Goal: Task Accomplishment & Management: Complete application form

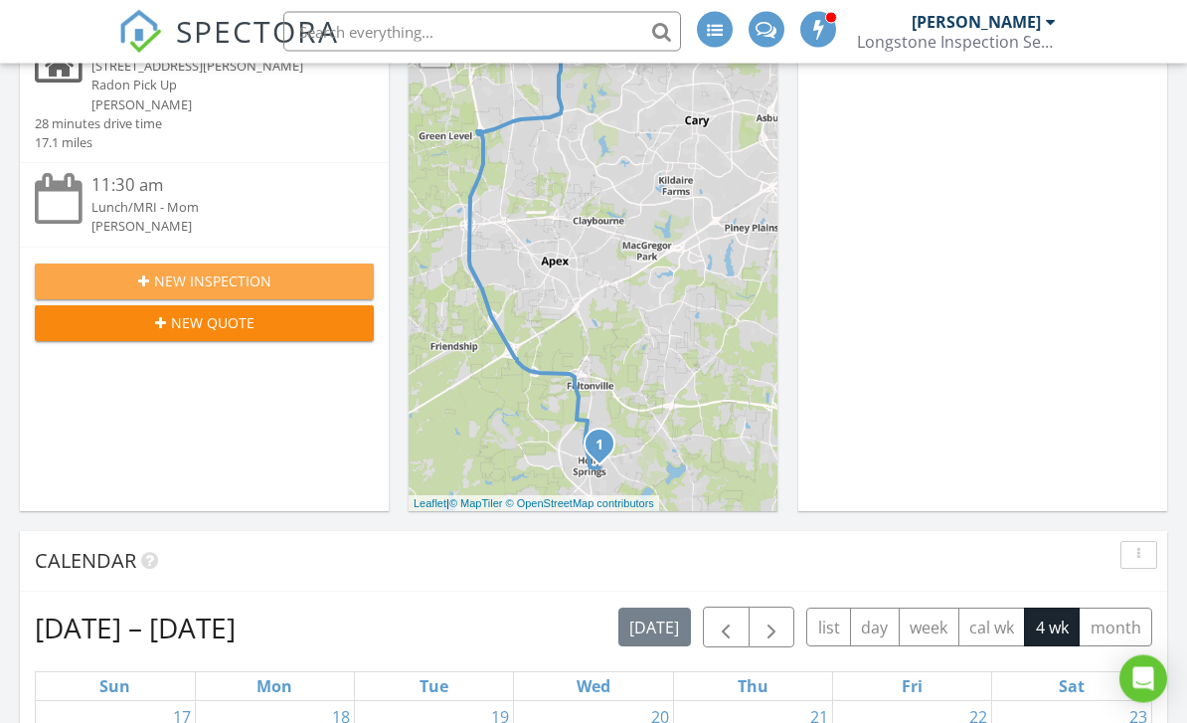
scroll to position [364, 0]
click at [145, 274] on icon "button" at bounding box center [143, 281] width 11 height 14
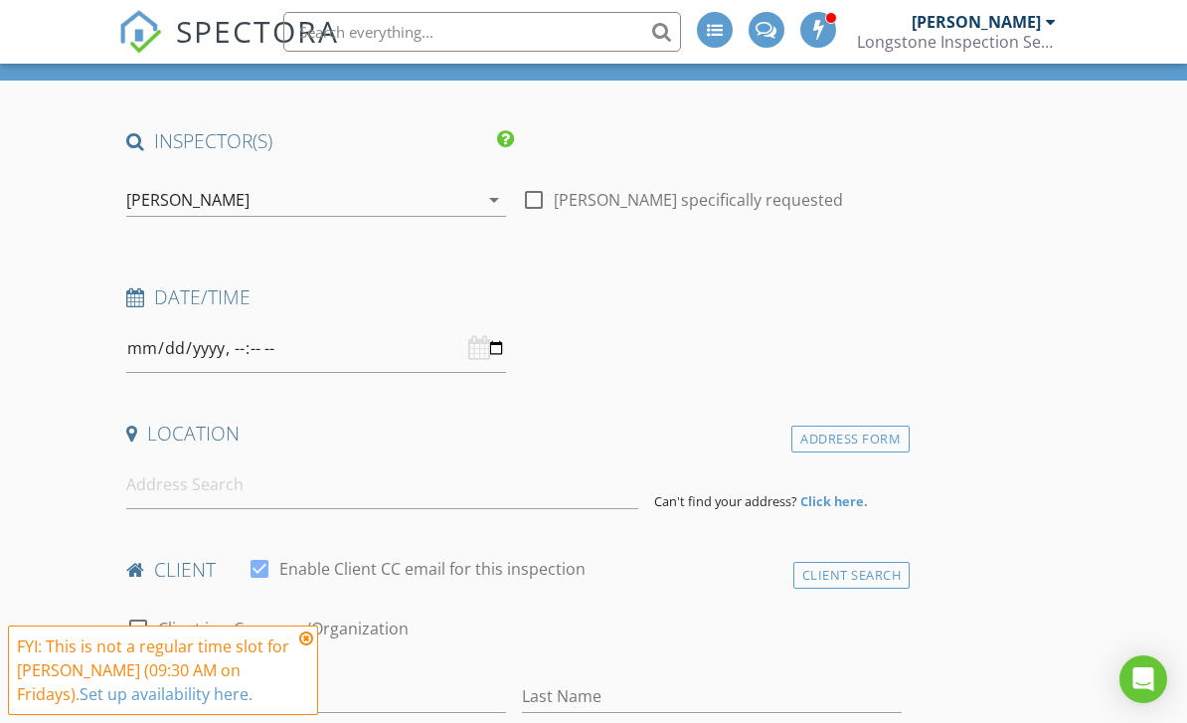
scroll to position [155, 0]
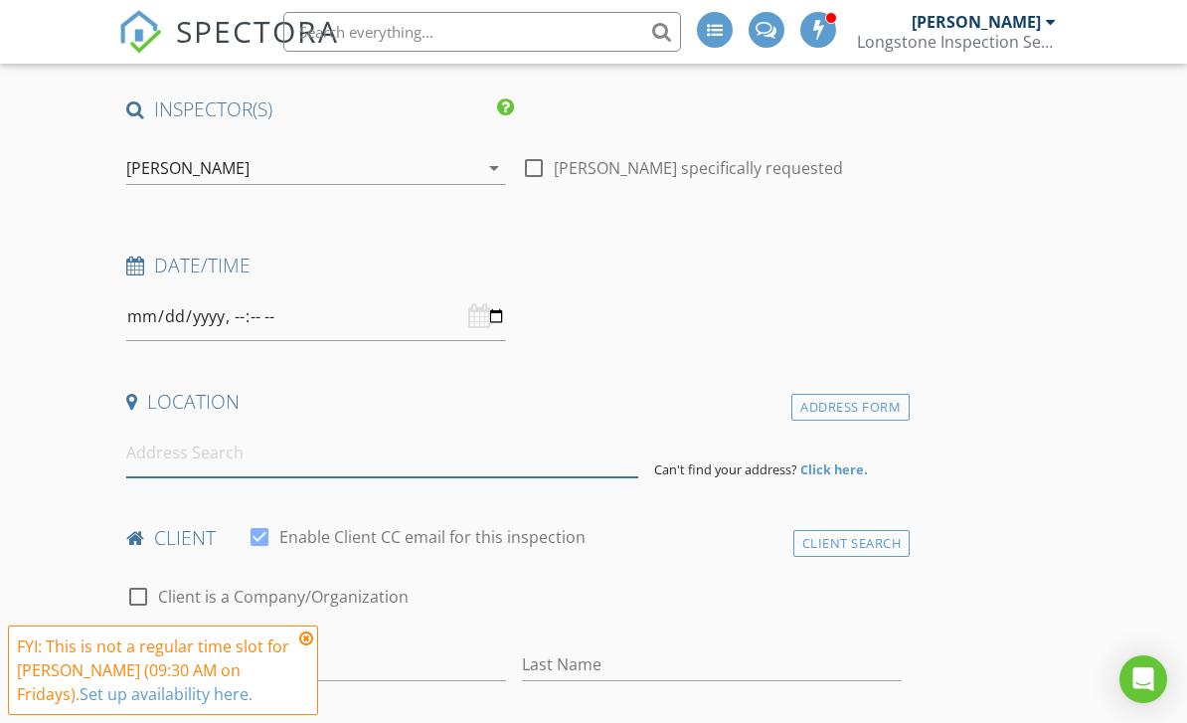
click at [158, 457] on input at bounding box center [382, 453] width 512 height 49
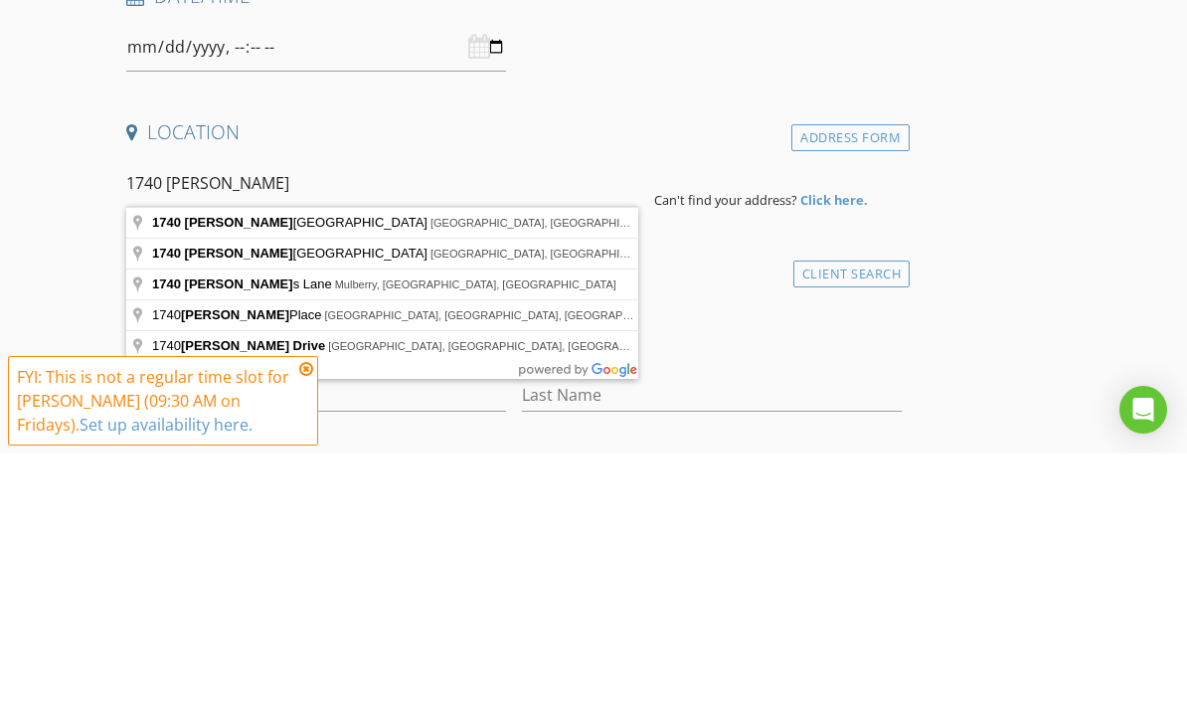
type input "[STREET_ADDRESS][PERSON_NAME]"
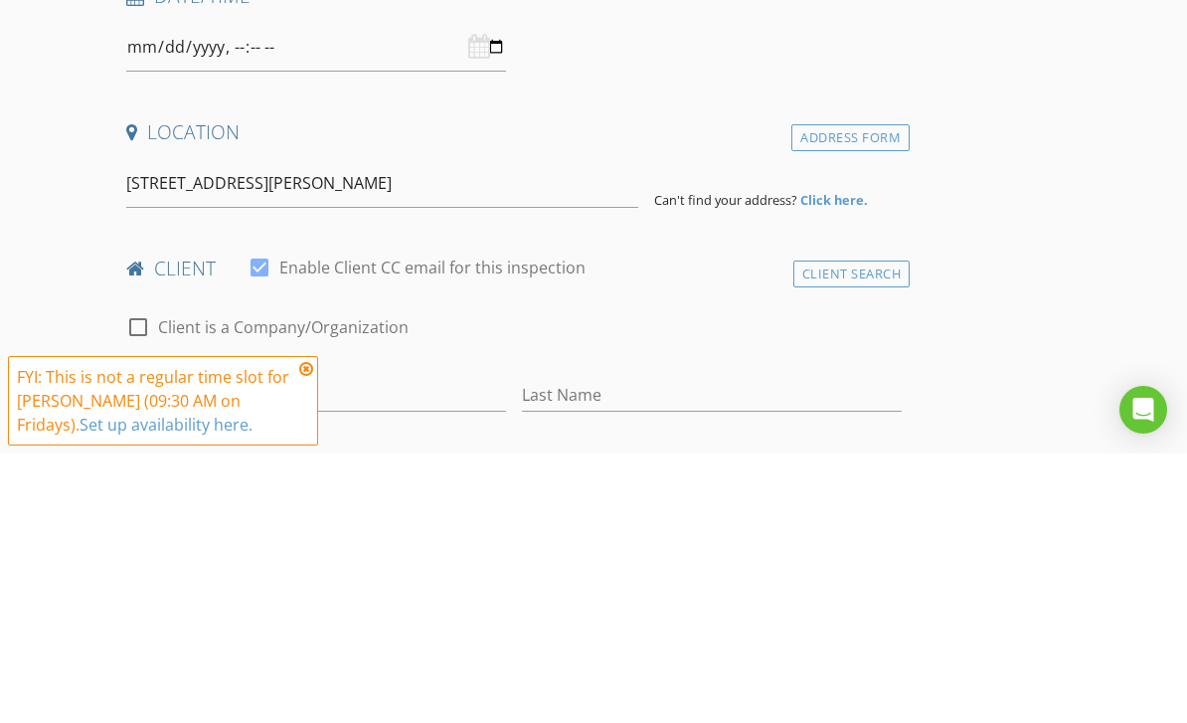
scroll to position [425, 0]
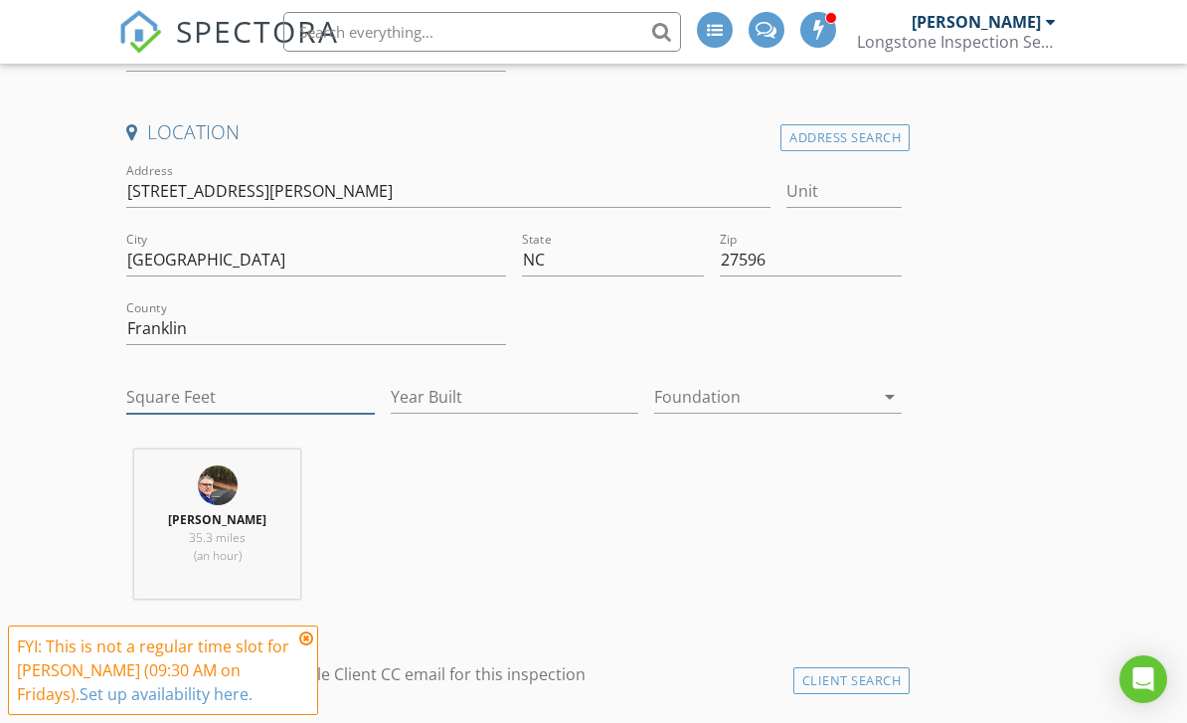
click at [149, 394] on input "Square Feet" at bounding box center [250, 397] width 248 height 33
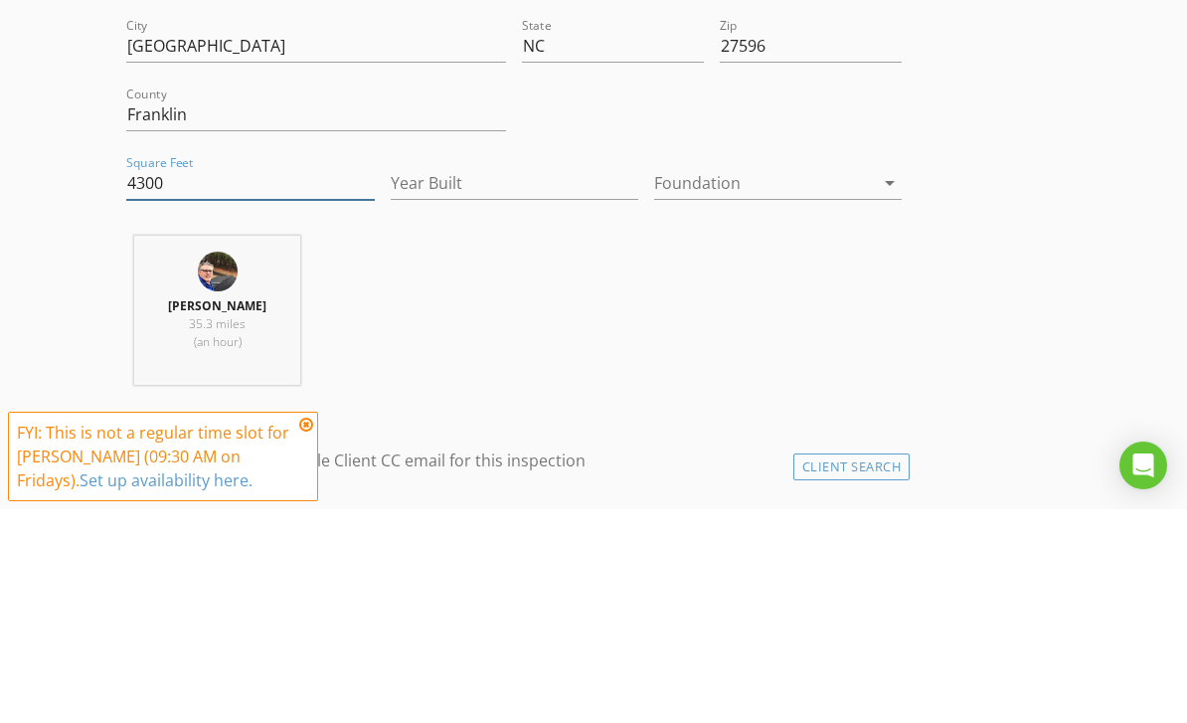
type input "4300"
click at [425, 381] on input "Year Built" at bounding box center [515, 397] width 248 height 33
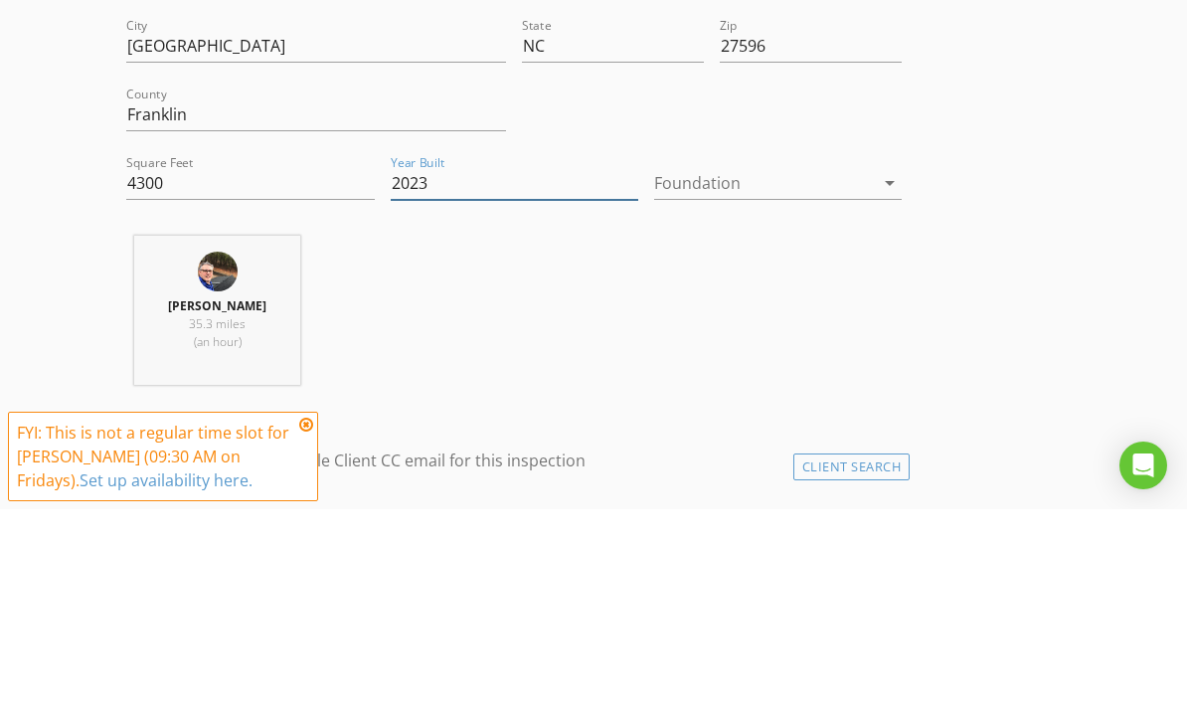
type input "2023"
click at [765, 381] on div at bounding box center [764, 397] width 220 height 32
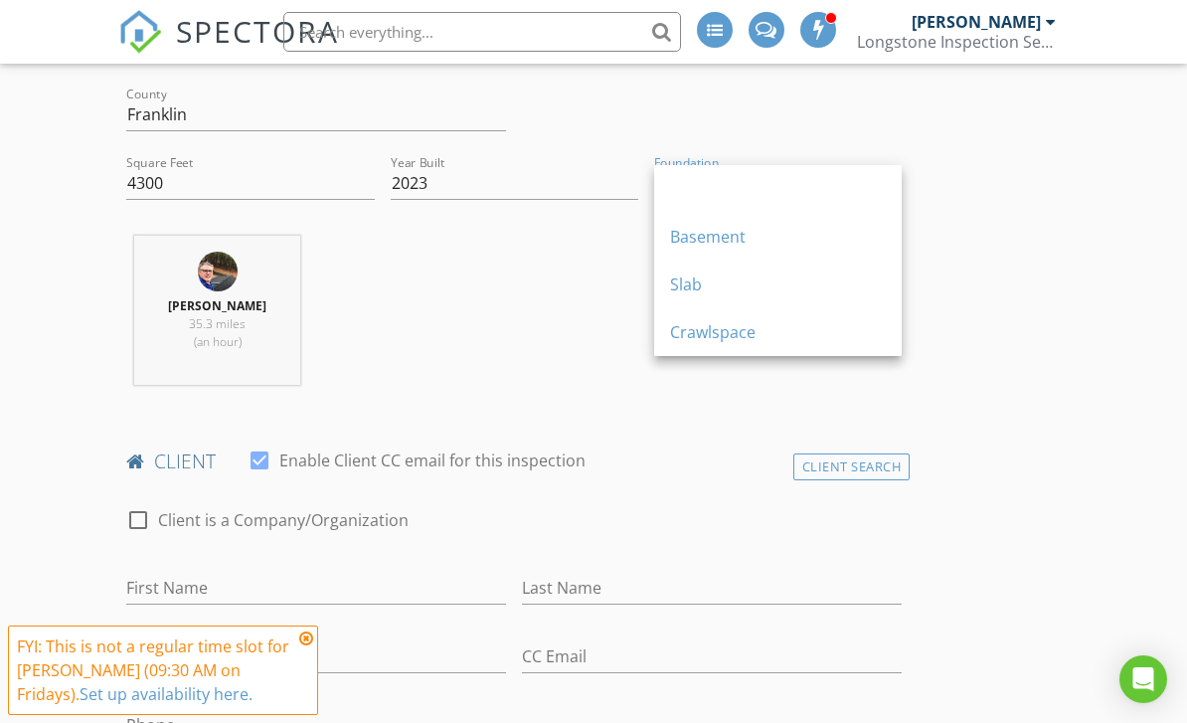
click at [737, 345] on div "Crawlspace" at bounding box center [778, 332] width 216 height 48
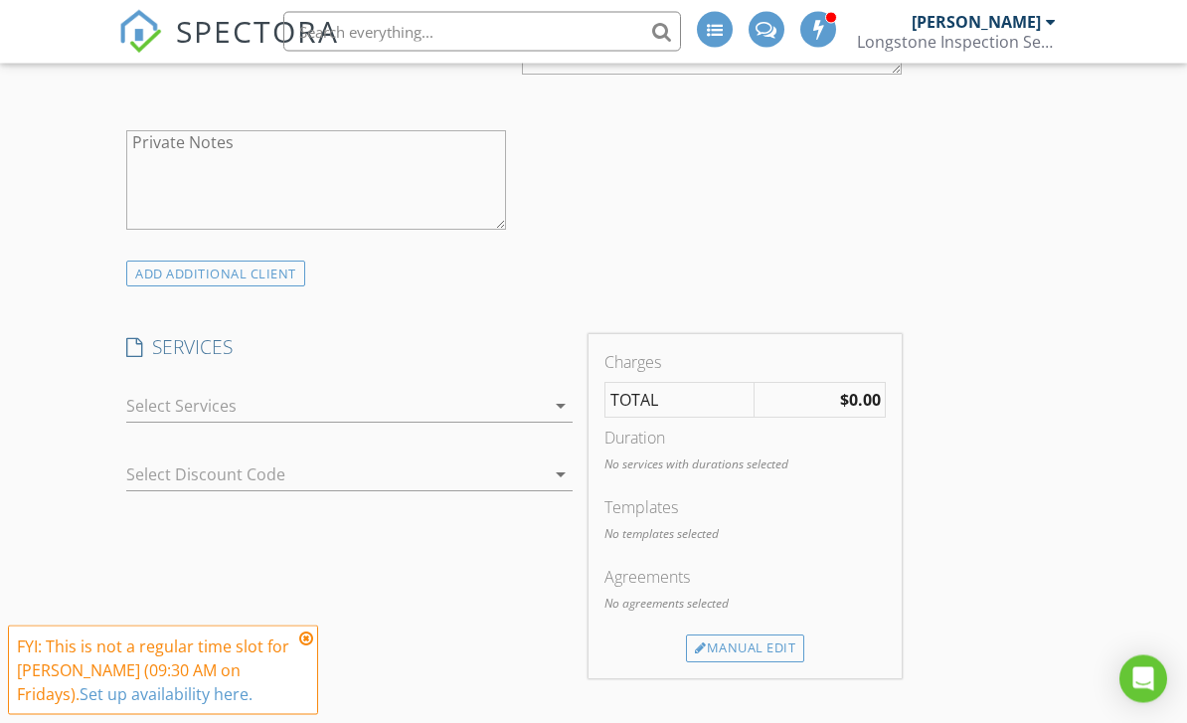
click at [159, 396] on div at bounding box center [335, 407] width 418 height 32
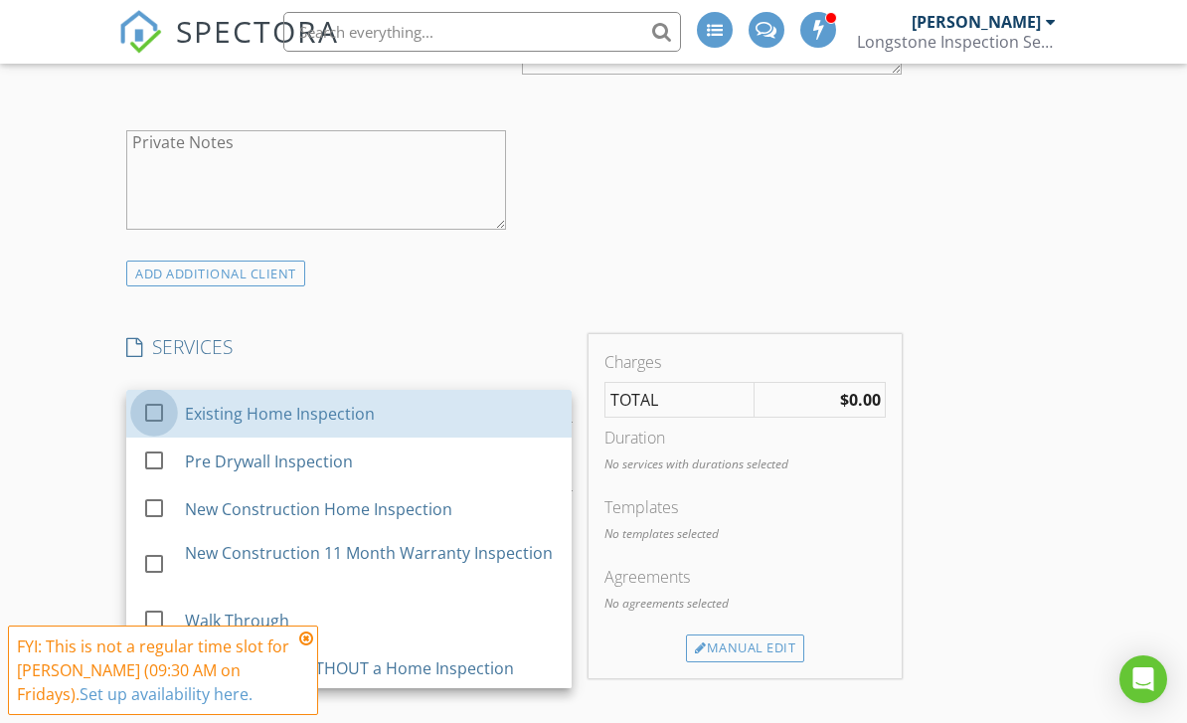
click at [154, 419] on div at bounding box center [154, 413] width 34 height 34
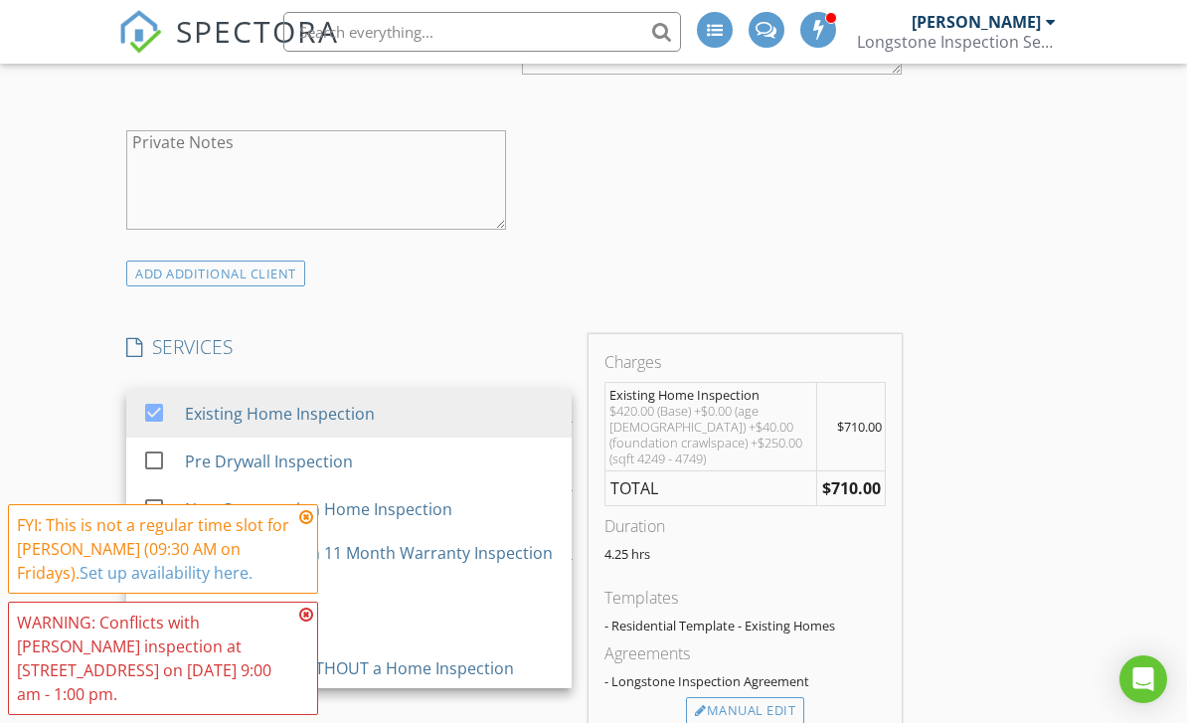
click at [66, 362] on div "New Inspection INSPECTOR(S) check_box [PERSON_NAME] PRIMARY [PERSON_NAME] arrow…" at bounding box center [593, 575] width 1187 height 4055
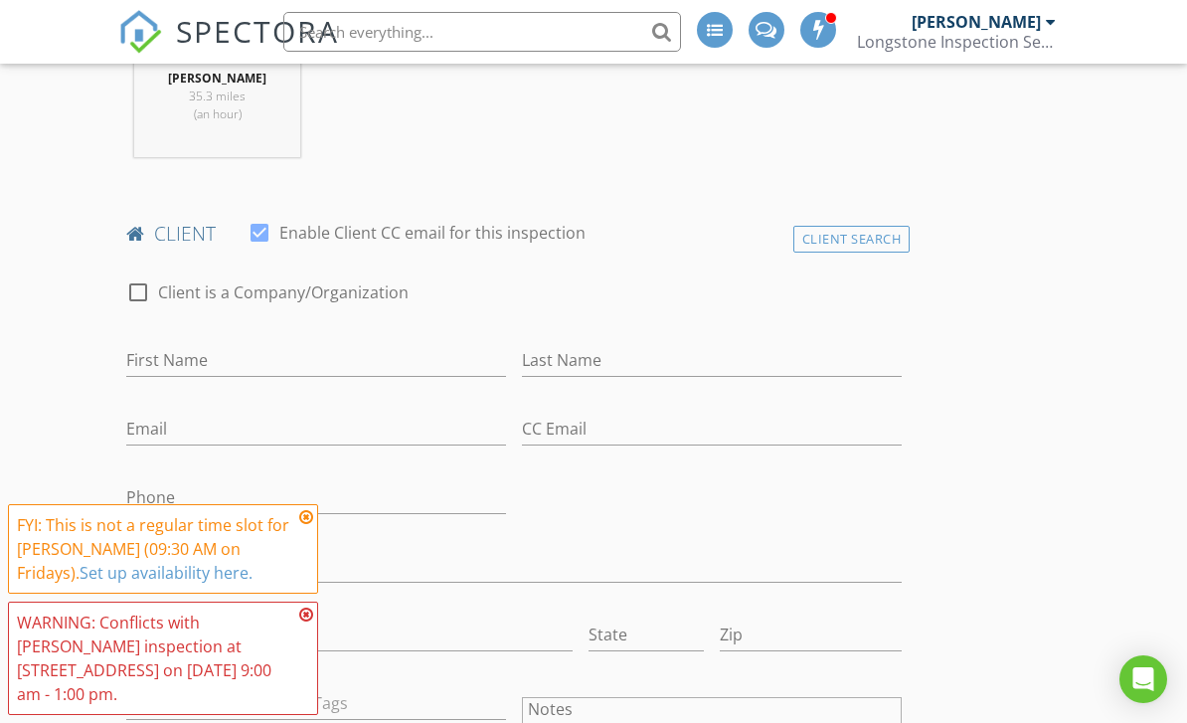
scroll to position [865, 0]
